Goal: Information Seeking & Learning: Compare options

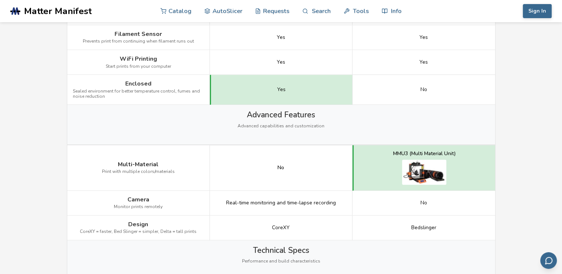
scroll to position [777, 0]
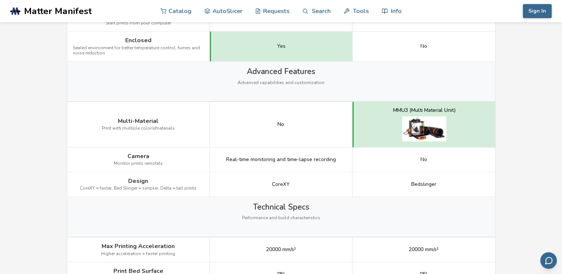
click at [280, 181] on span "CoreXY" at bounding box center [281, 184] width 18 height 6
click at [356, 209] on div "Technical Specs Performance and build characteristics" at bounding box center [281, 217] width 428 height 40
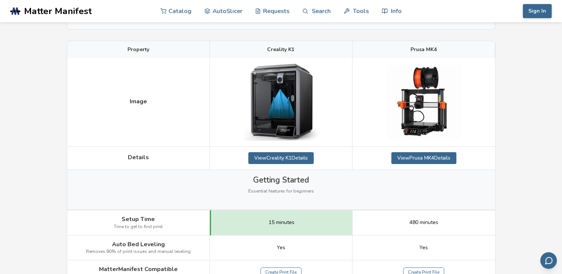
scroll to position [0, 0]
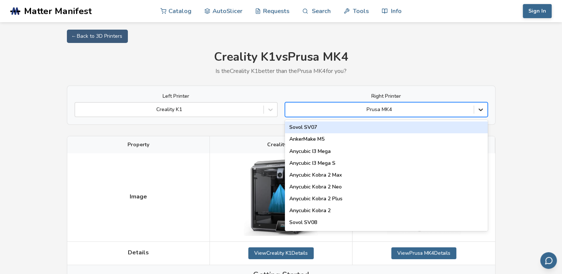
click at [485, 108] on div at bounding box center [480, 109] width 13 height 13
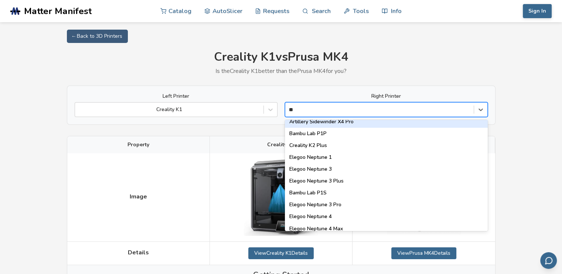
scroll to position [77, 0]
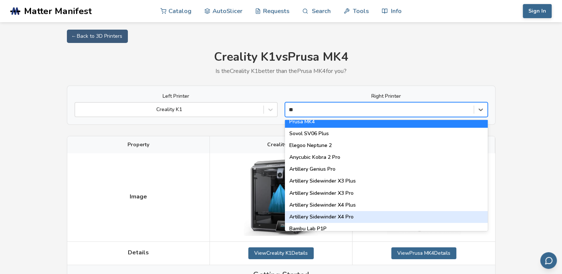
type input "***"
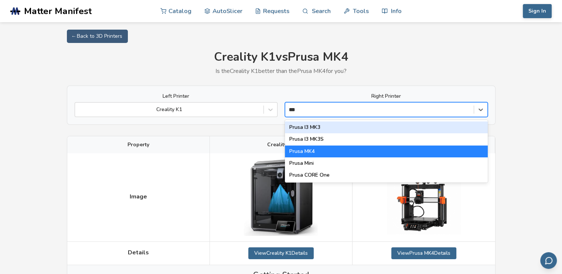
scroll to position [0, 0]
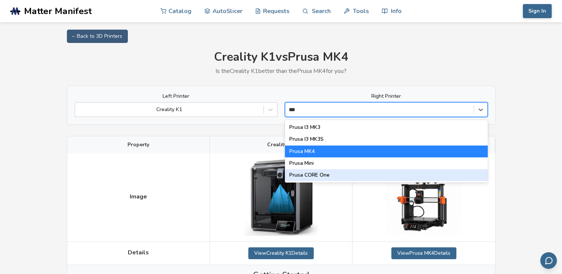
click at [321, 174] on div "Prusa CORE One" at bounding box center [386, 175] width 203 height 12
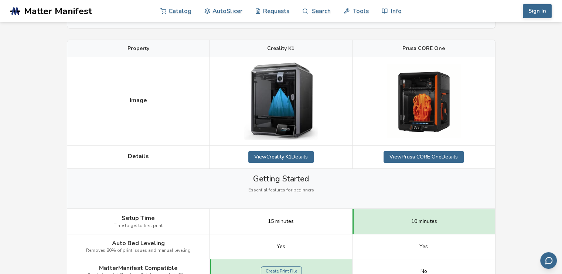
scroll to position [74, 0]
